Goal: Task Accomplishment & Management: Manage account settings

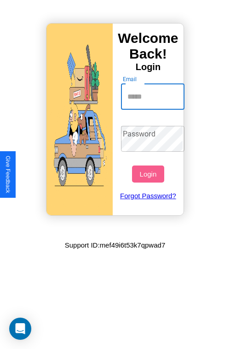
click at [154, 96] on input "Email" at bounding box center [153, 97] width 64 height 26
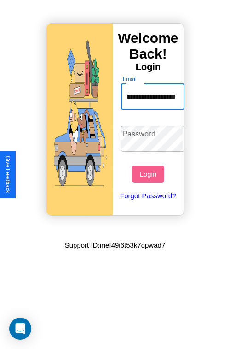
scroll to position [0, 43]
type input "**********"
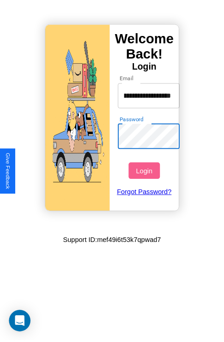
scroll to position [0, 0]
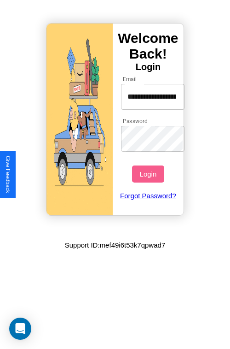
click at [149, 174] on button "Login" at bounding box center [148, 173] width 32 height 17
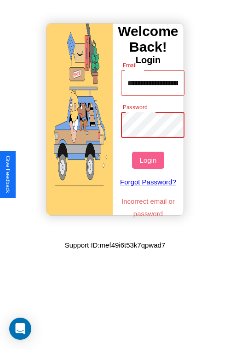
click at [149, 160] on button "Login" at bounding box center [148, 160] width 32 height 17
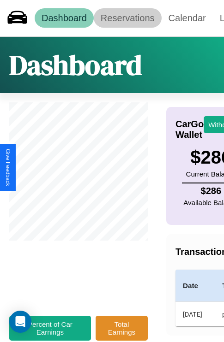
click at [127, 18] on link "Reservations" at bounding box center [128, 17] width 68 height 19
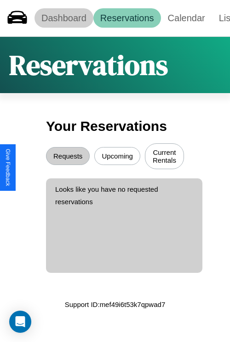
click at [64, 18] on link "Dashboard" at bounding box center [64, 17] width 59 height 19
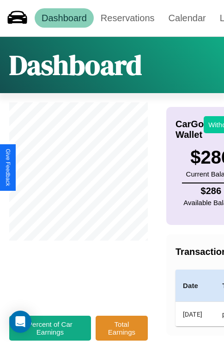
click at [217, 124] on button "Withdraw" at bounding box center [222, 124] width 38 height 17
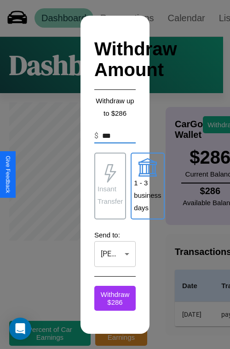
click at [148, 186] on p "1 - 3 business days" at bounding box center [147, 195] width 27 height 37
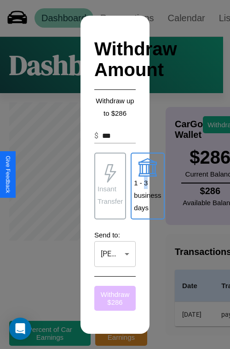
click at [115, 298] on button "Withdraw $ 286" at bounding box center [114, 298] width 41 height 25
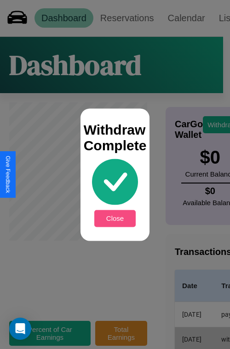
click at [115, 218] on button "Close" at bounding box center [114, 218] width 41 height 17
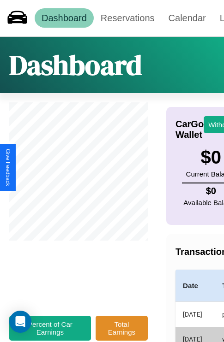
scroll to position [0, 23]
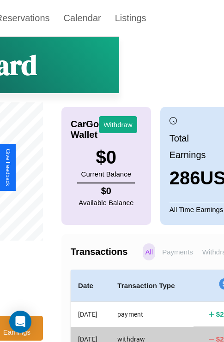
click at [205, 258] on p "Withdraws" at bounding box center [218, 251] width 37 height 17
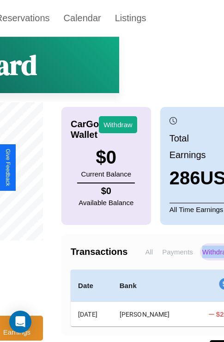
click at [205, 258] on p "Withdraws" at bounding box center [218, 251] width 37 height 17
click at [164, 258] on p "Payments" at bounding box center [176, 251] width 35 height 17
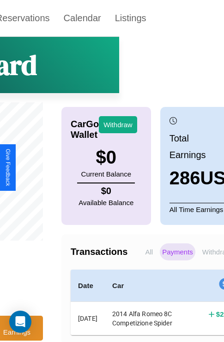
click at [205, 258] on p "Withdraws" at bounding box center [218, 251] width 37 height 17
